Goal: Task Accomplishment & Management: Use online tool/utility

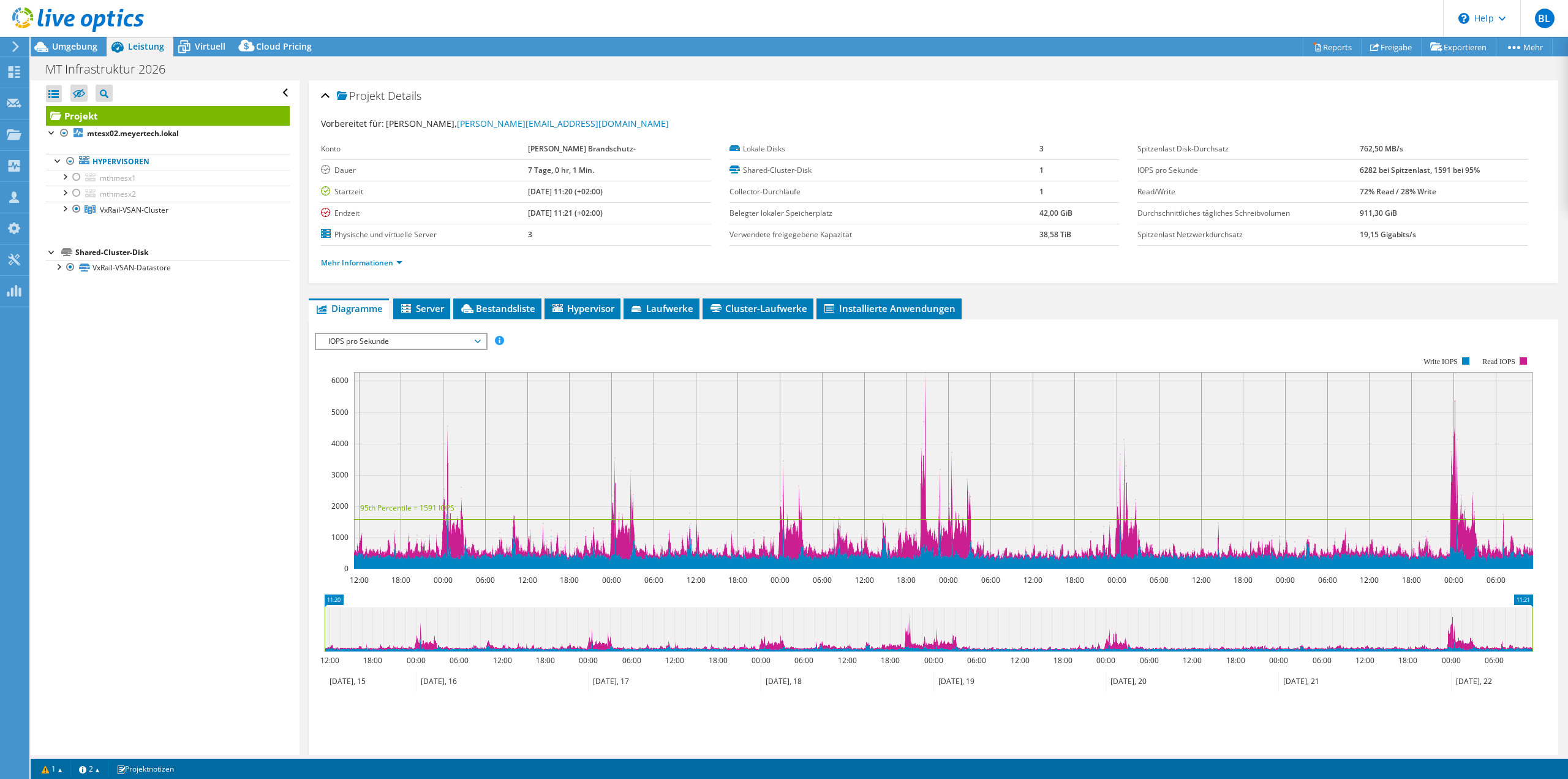
select select "USD"
click at [1334, 47] on link "Reports" at bounding box center [1332, 47] width 59 height 19
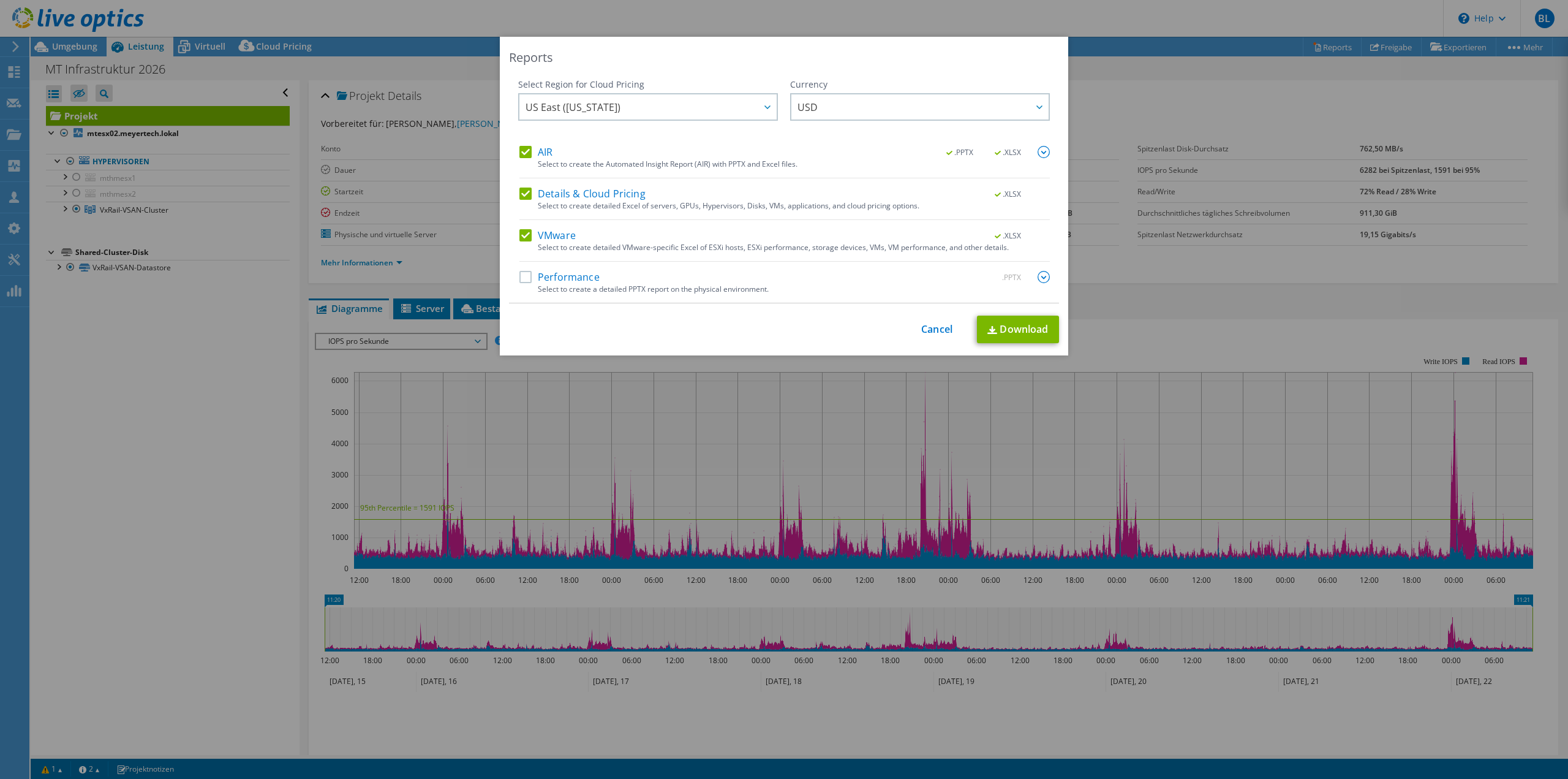
click at [520, 283] on div "Performance .PPTX" at bounding box center [784, 278] width 530 height 14
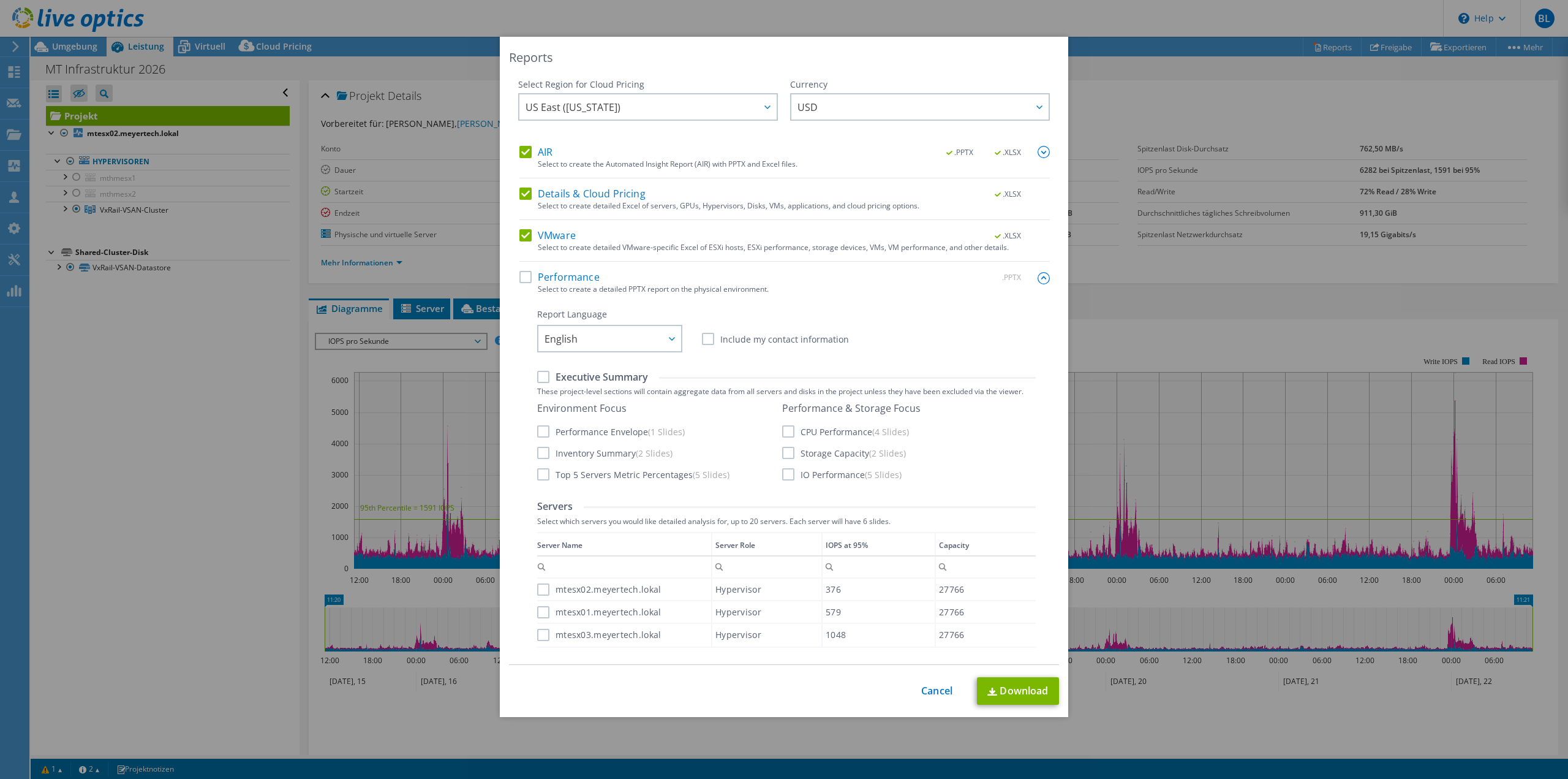
click at [524, 281] on label "Performance" at bounding box center [559, 277] width 80 height 12
click at [0, 0] on input "Performance" at bounding box center [0, 0] width 0 height 0
click at [619, 327] on span "English" at bounding box center [612, 338] width 136 height 25
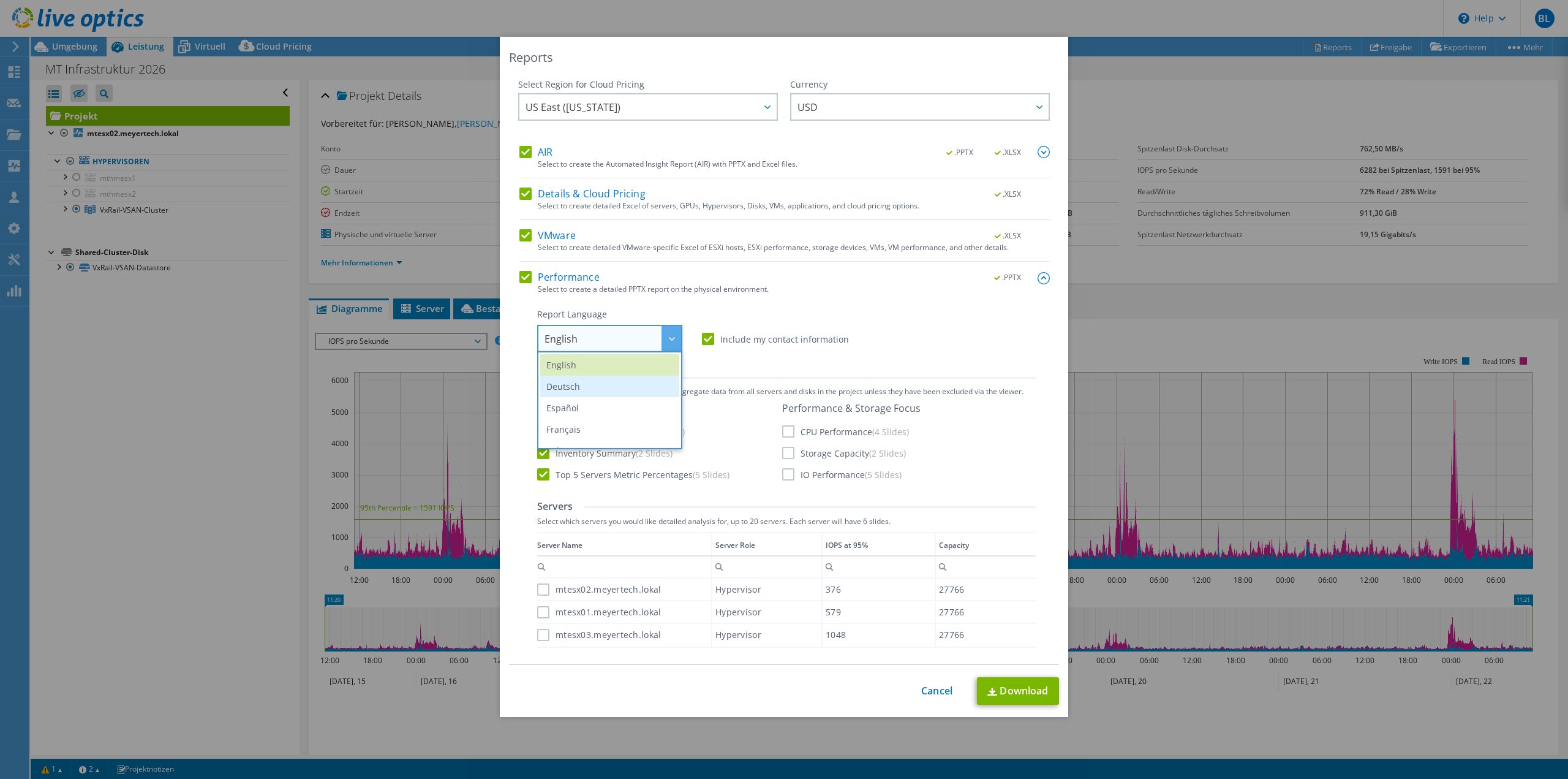
click at [618, 381] on li "Deutsch" at bounding box center [610, 386] width 139 height 22
click at [782, 432] on label "CPU Performance (4 Slides)" at bounding box center [845, 431] width 127 height 12
click at [0, 0] on input "CPU Performance (4 Slides)" at bounding box center [0, 0] width 0 height 0
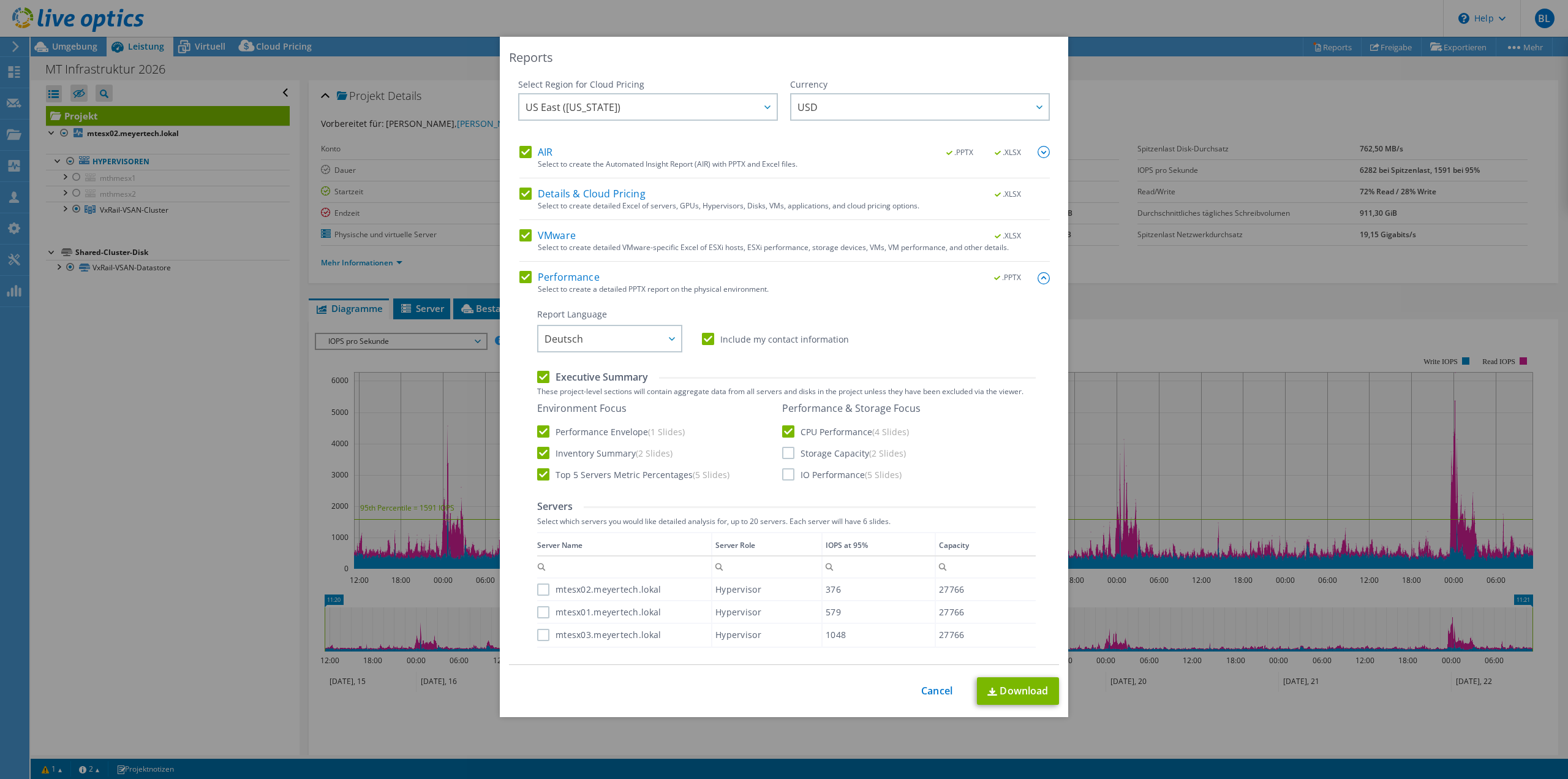
click at [787, 456] on label "Storage Capacity (2 Slides)" at bounding box center [843, 453] width 124 height 12
click at [0, 0] on input "Storage Capacity (2 Slides)" at bounding box center [0, 0] width 0 height 0
click at [785, 472] on label "IO Performance (5 Slides)" at bounding box center [841, 474] width 120 height 12
click at [0, 0] on input "IO Performance (5 Slides)" at bounding box center [0, 0] width 0 height 0
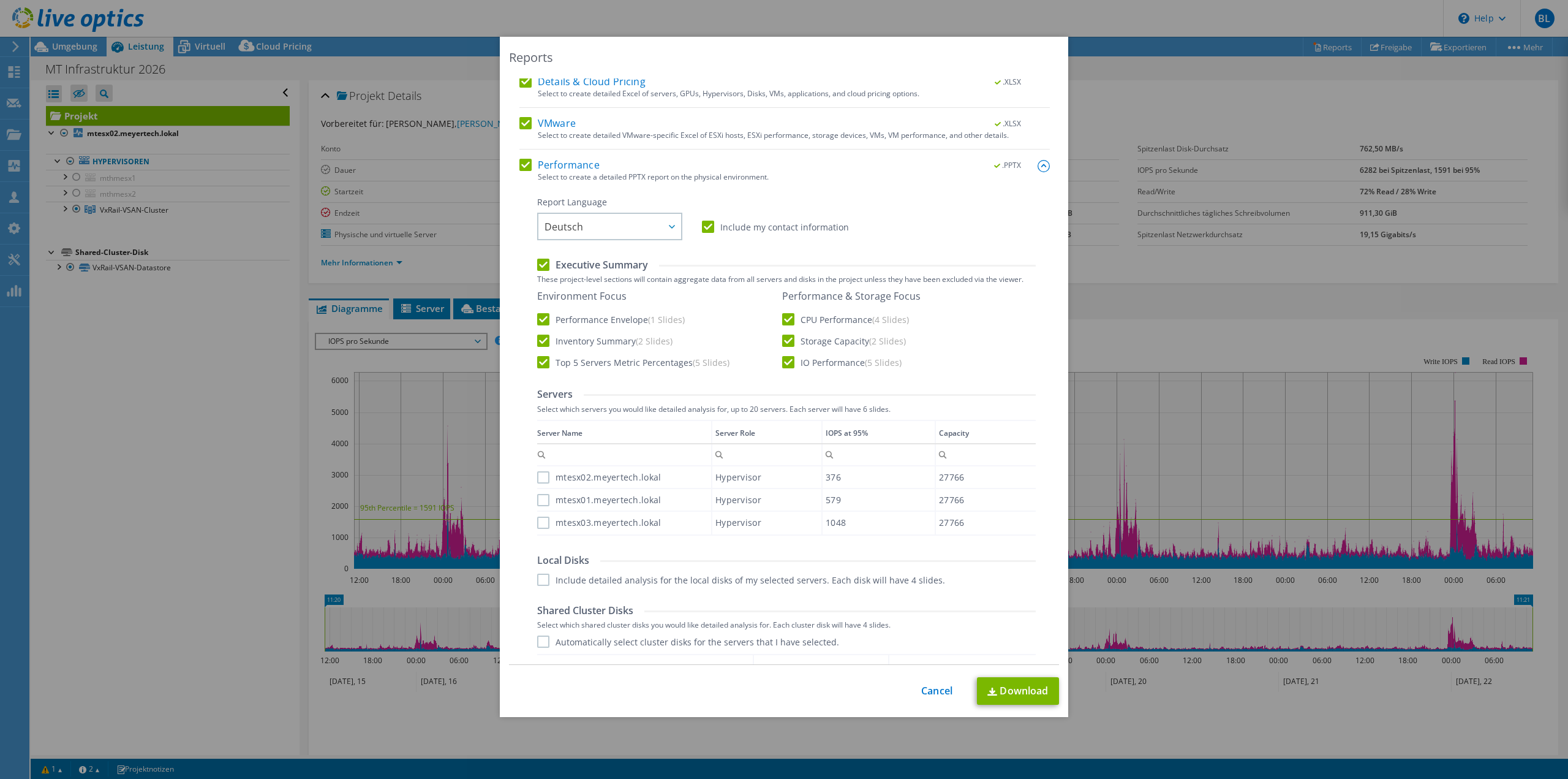
scroll to position [245, 0]
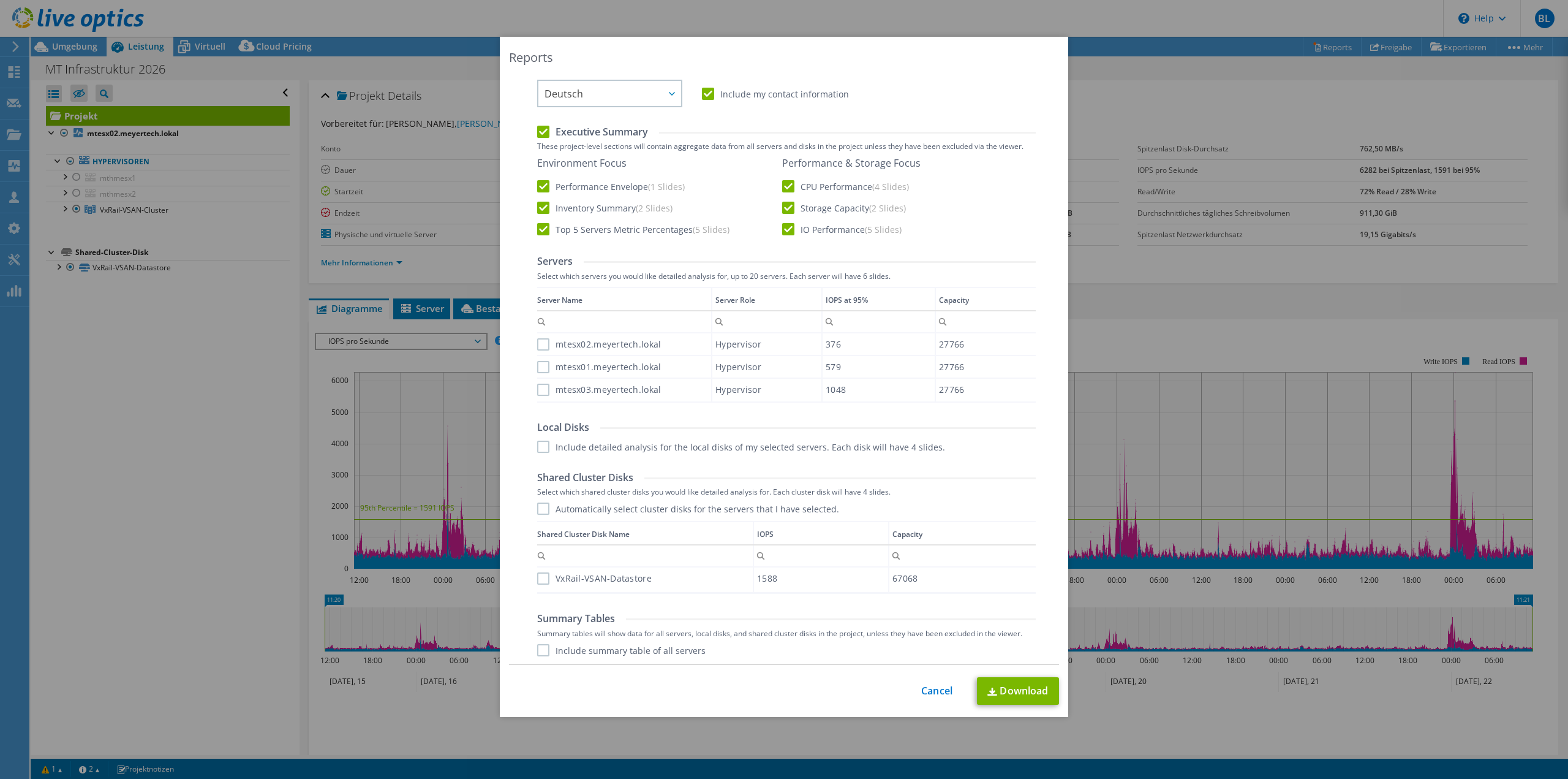
click at [590, 344] on label "mtesx02.meyertech.lokal" at bounding box center [598, 345] width 124 height 12
click at [0, 0] on input "mtesx02.meyertech.lokal" at bounding box center [0, 0] width 0 height 0
click at [588, 365] on label "mtesx01.meyertech.lokal" at bounding box center [598, 367] width 124 height 12
click at [0, 0] on input "mtesx01.meyertech.lokal" at bounding box center [0, 0] width 0 height 0
click at [588, 390] on label "mtesx03.meyertech.lokal" at bounding box center [598, 390] width 124 height 12
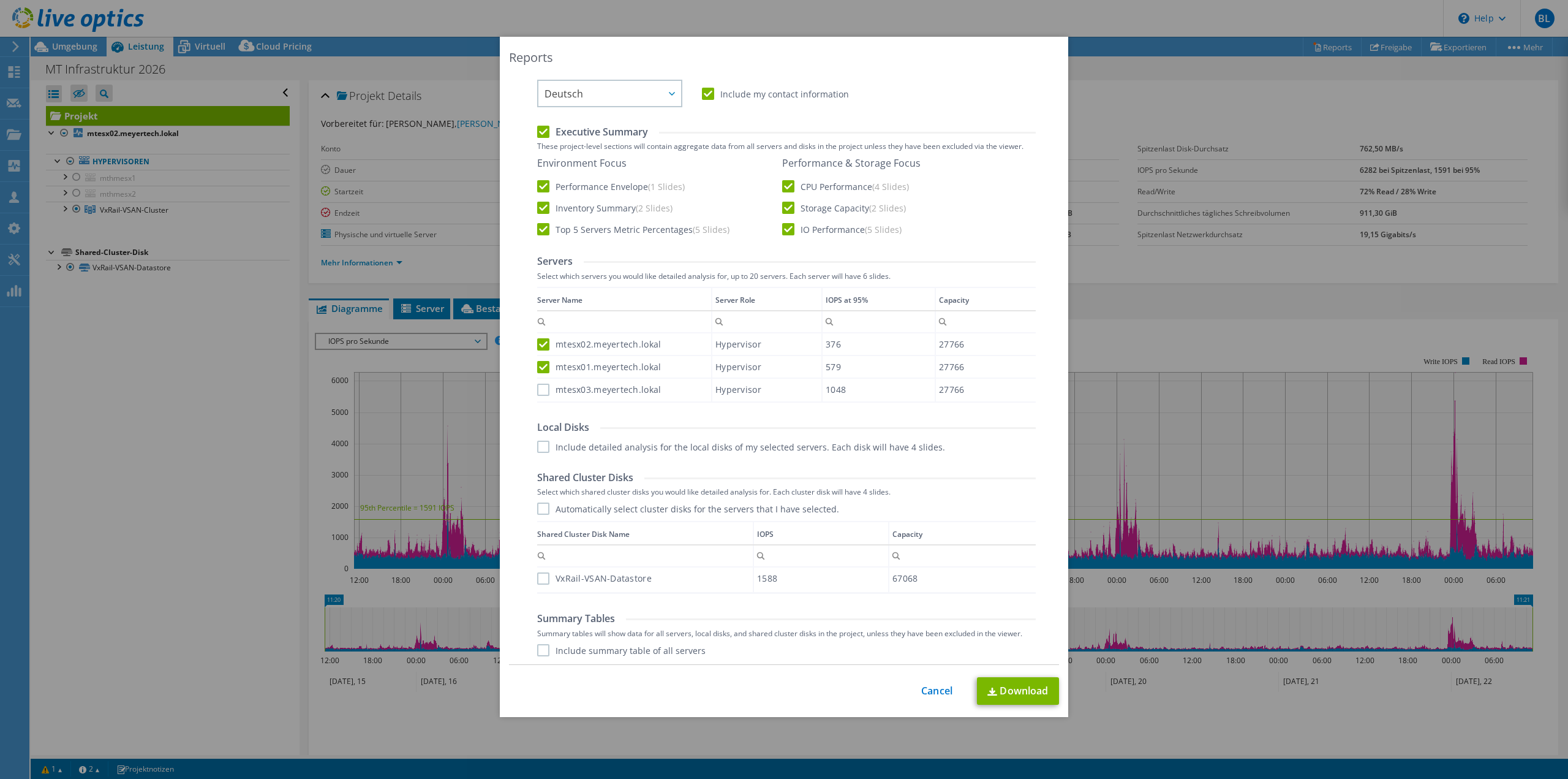
click at [0, 0] on input "mtesx03.meyertech.lokal" at bounding box center [0, 0] width 0 height 0
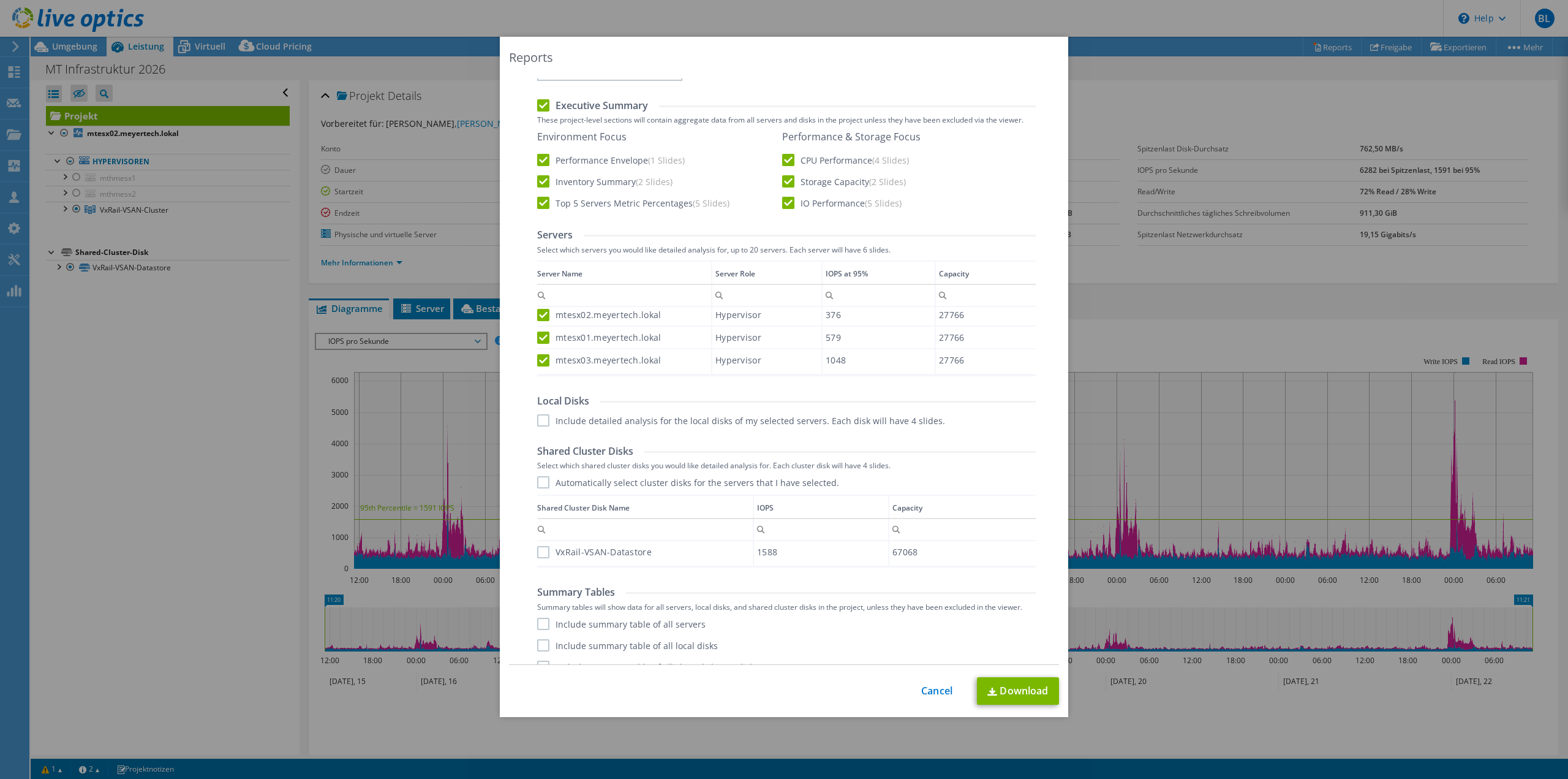
scroll to position [289, 0]
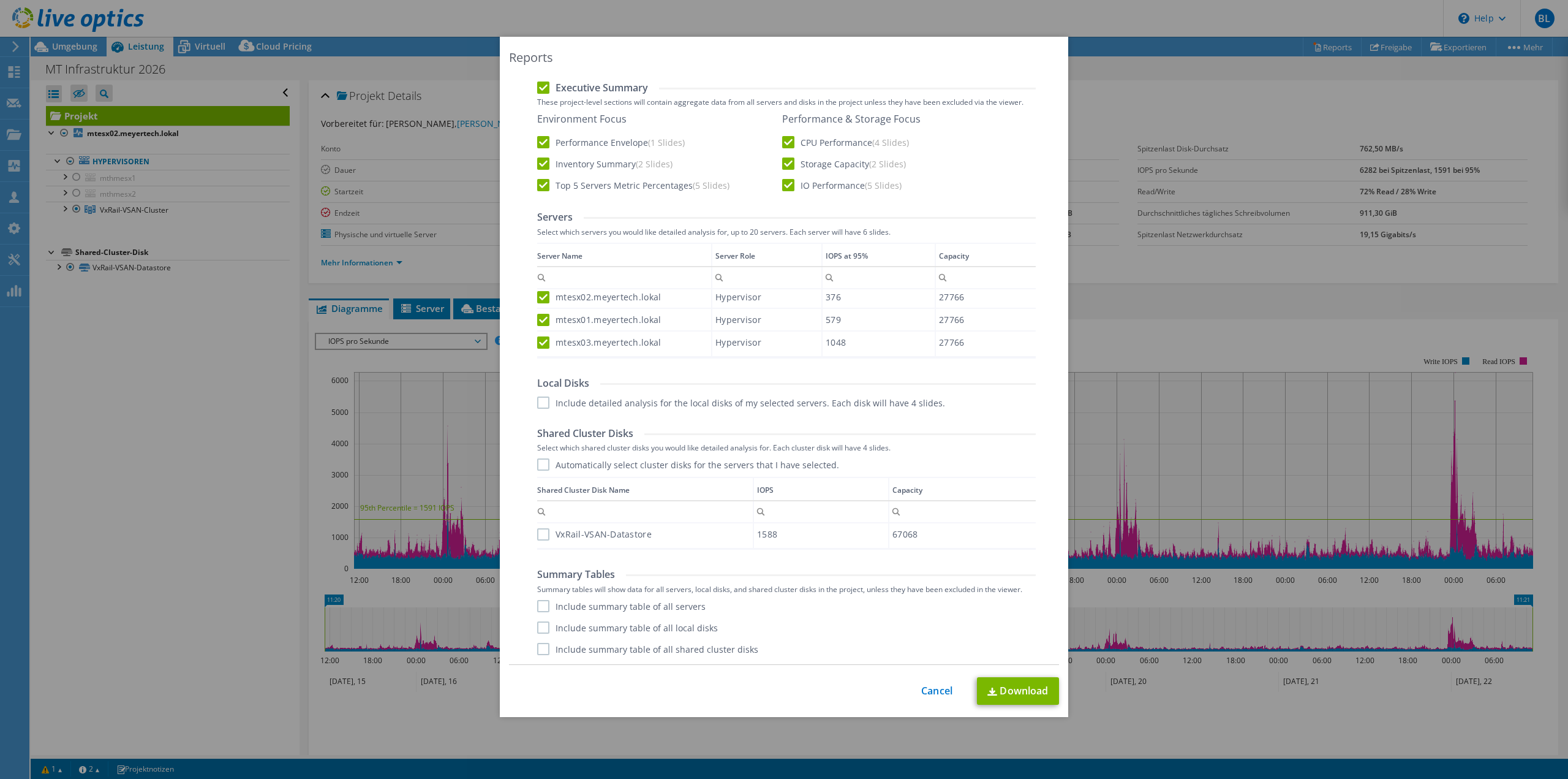
click at [585, 465] on label "Automatically select cluster disks for the servers that I have selected." at bounding box center [687, 464] width 302 height 12
click at [0, 0] on input "Automatically select cluster disks for the servers that I have selected." at bounding box center [0, 0] width 0 height 0
click at [598, 605] on label "Include summary table of all servers" at bounding box center [621, 606] width 168 height 12
click at [0, 0] on input "Include summary table of all servers" at bounding box center [0, 0] width 0 height 0
click at [600, 629] on label "Include summary table of all local disks" at bounding box center [627, 628] width 181 height 12
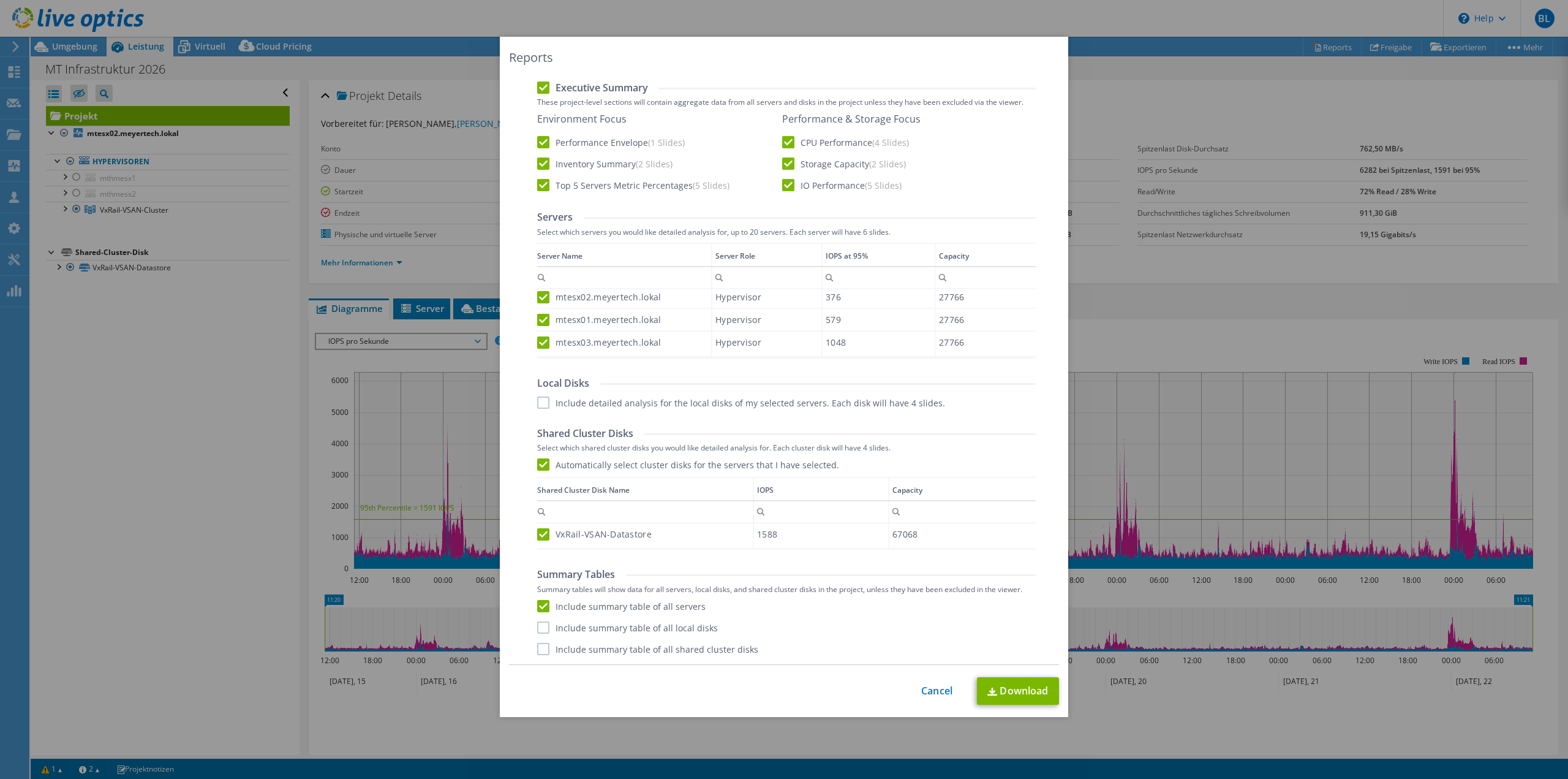
click at [0, 0] on input "Include summary table of all local disks" at bounding box center [0, 0] width 0 height 0
click at [620, 652] on label "Include summary table of all shared cluster disks" at bounding box center [647, 649] width 221 height 12
click at [0, 0] on input "Include summary table of all shared cluster disks" at bounding box center [0, 0] width 0 height 0
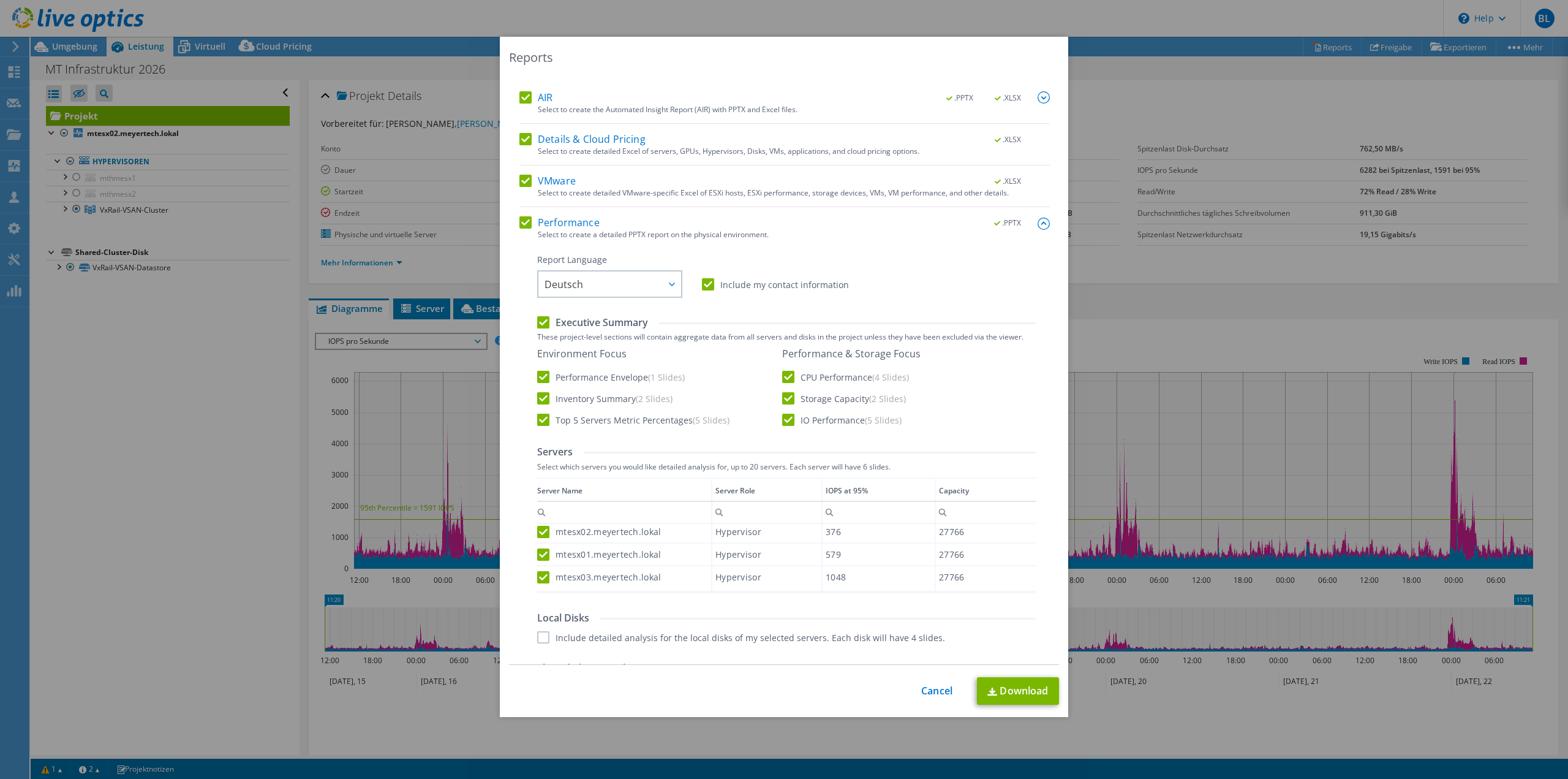
scroll to position [0, 0]
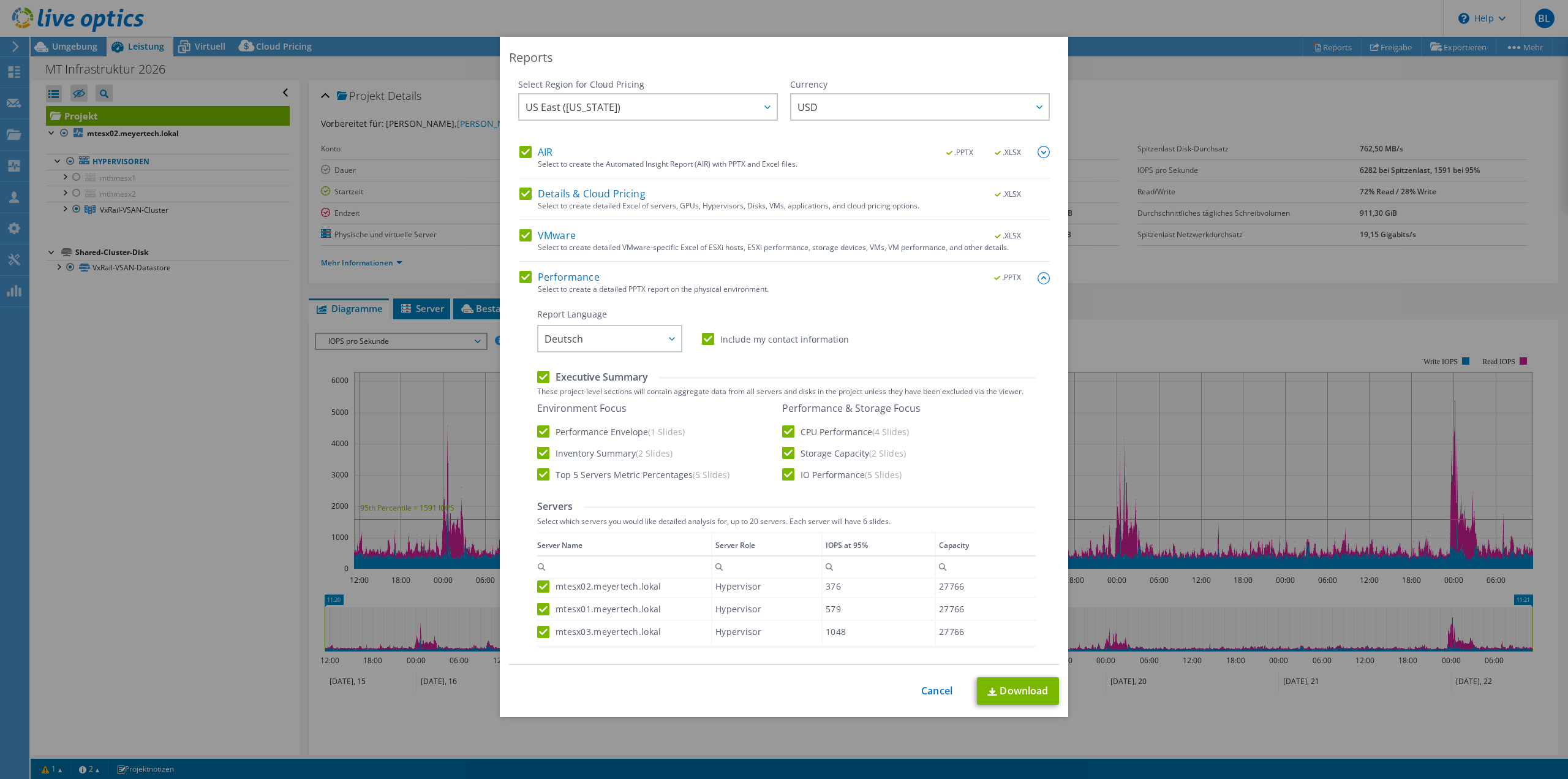
click at [773, 334] on label "Include my contact information" at bounding box center [775, 338] width 147 height 12
click at [0, 0] on input "Include my contact information" at bounding box center [0, 0] width 0 height 0
click at [823, 105] on span "USD" at bounding box center [923, 107] width 251 height 25
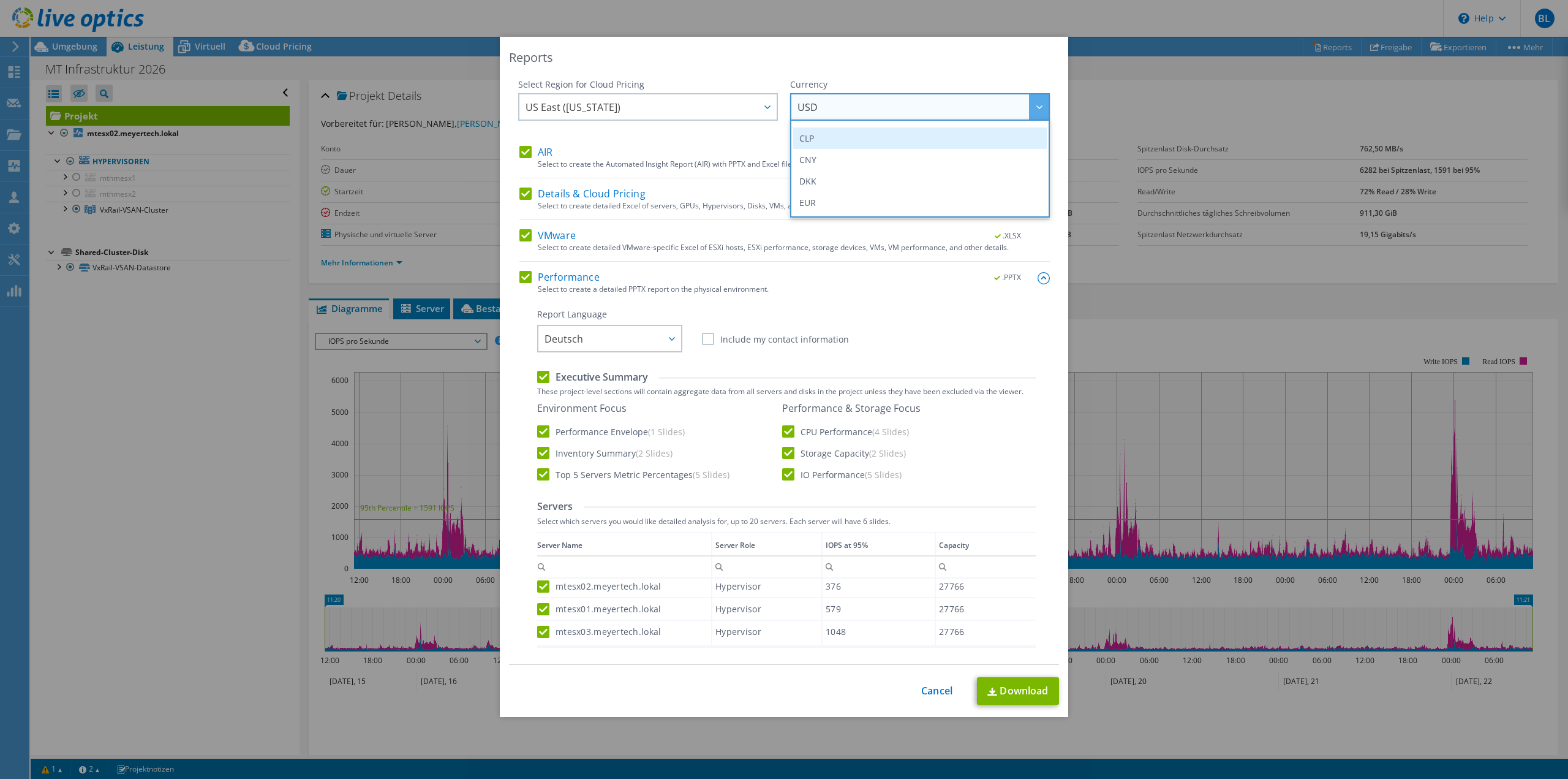
scroll to position [122, 0]
click at [829, 182] on li "EUR" at bounding box center [919, 182] width 253 height 22
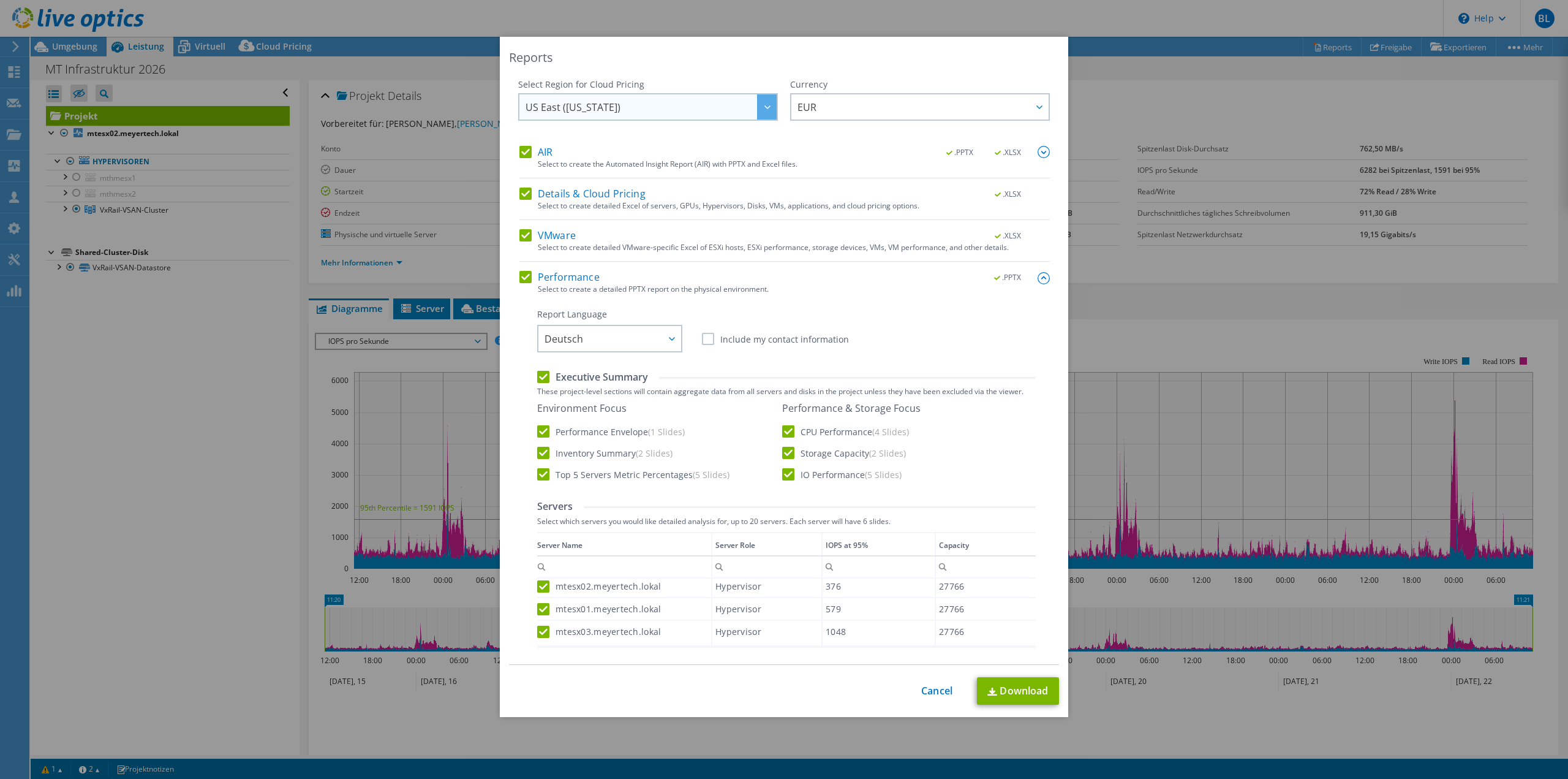
click at [627, 114] on span "US East ([US_STATE])" at bounding box center [651, 107] width 251 height 25
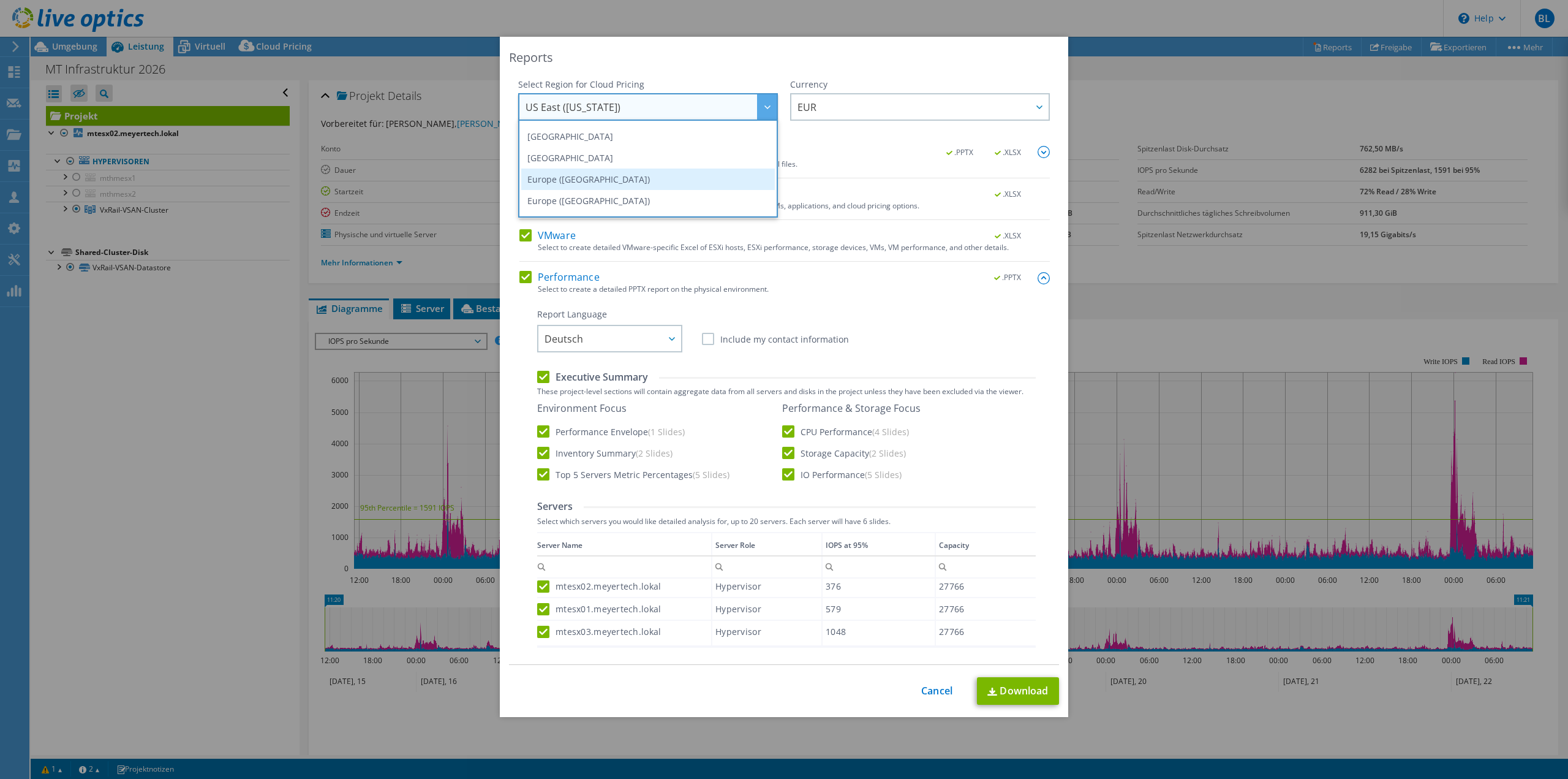
click at [628, 182] on li "Europe ([GEOGRAPHIC_DATA])" at bounding box center [648, 179] width 253 height 22
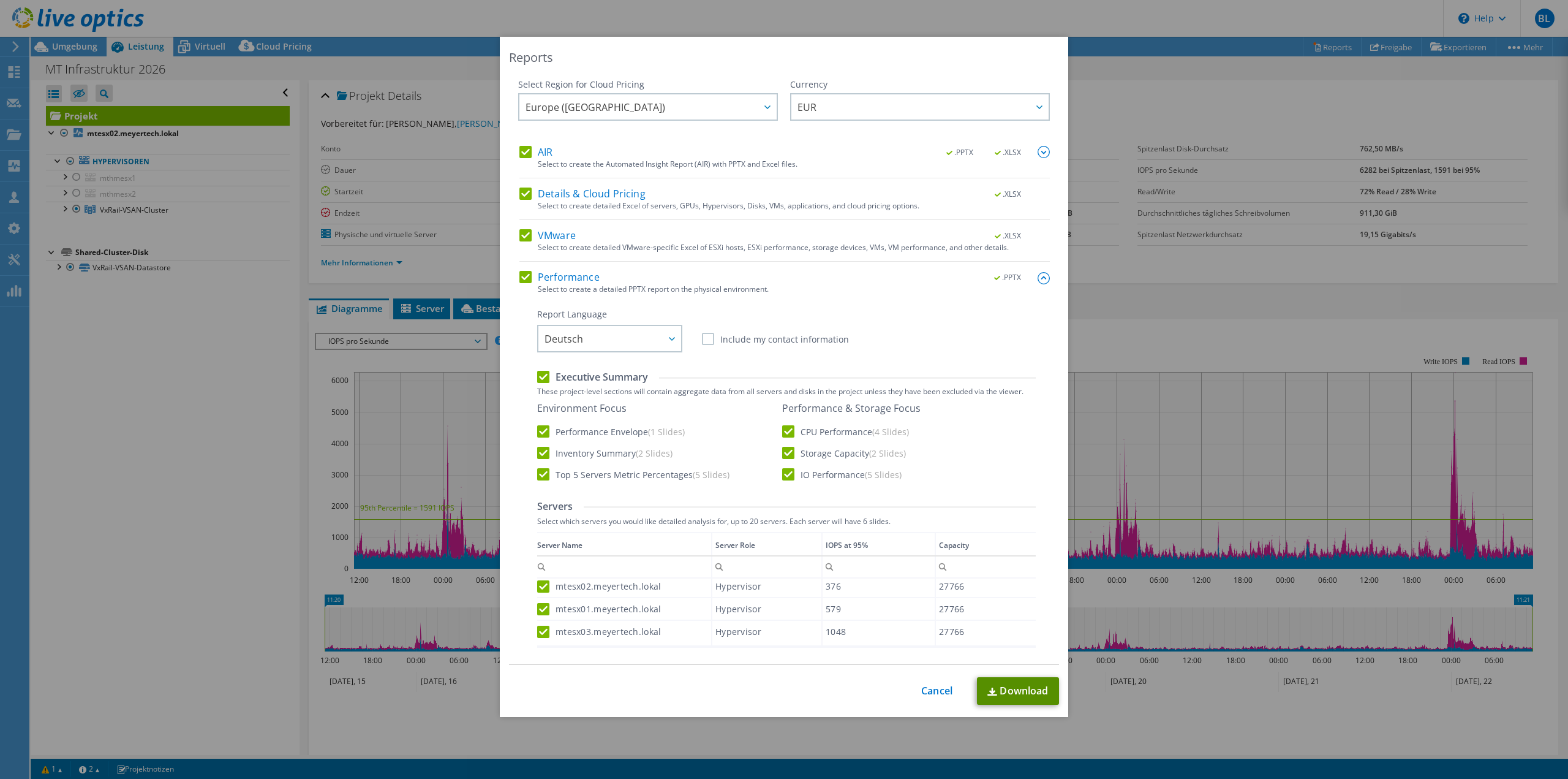
click at [1007, 687] on link "Download" at bounding box center [1018, 690] width 82 height 28
click at [1152, 341] on div "Reports Select Region for Cloud Pricing Asia Pacific ([GEOGRAPHIC_DATA]) [GEOGR…" at bounding box center [784, 389] width 1568 height 705
